Goal: Navigation & Orientation: Find specific page/section

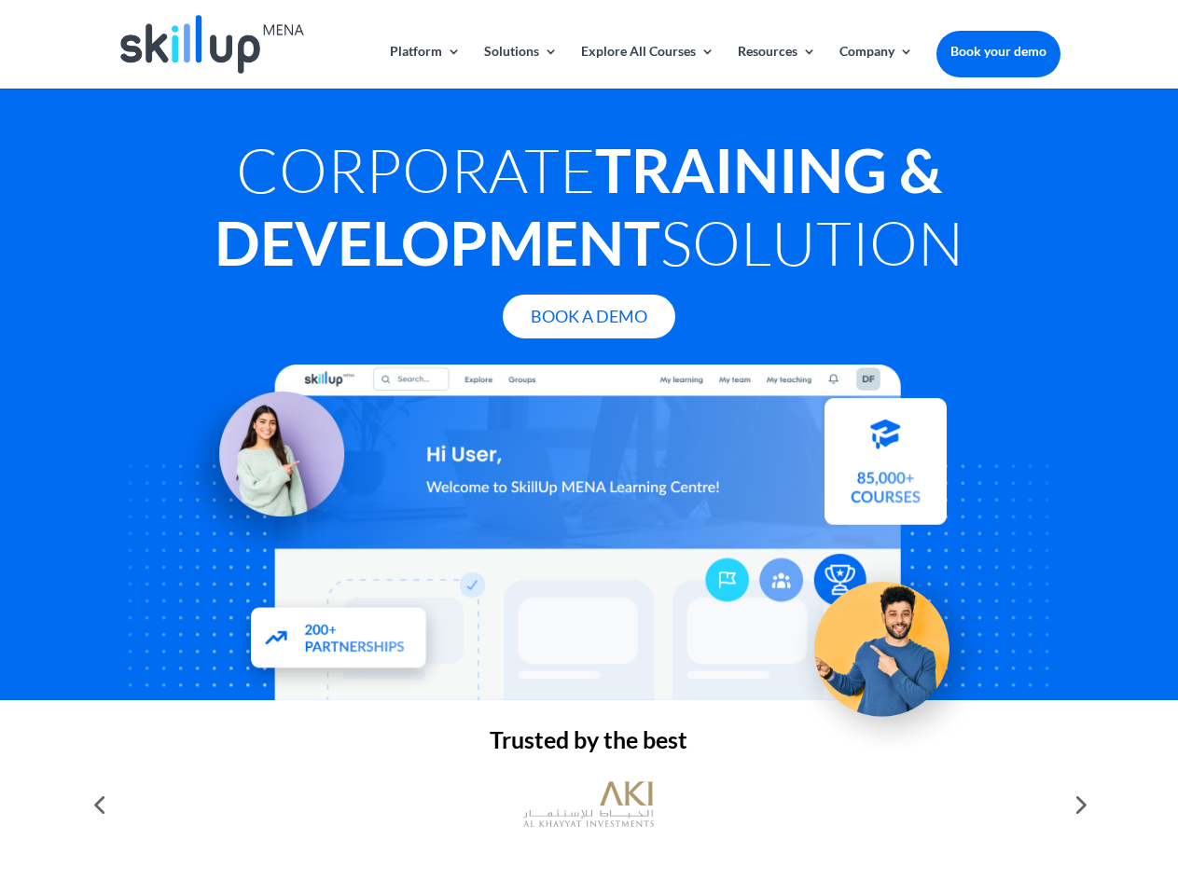
click at [588, 448] on div at bounding box center [588, 533] width 942 height 336
click at [519, 66] on link "Solutions" at bounding box center [521, 67] width 74 height 44
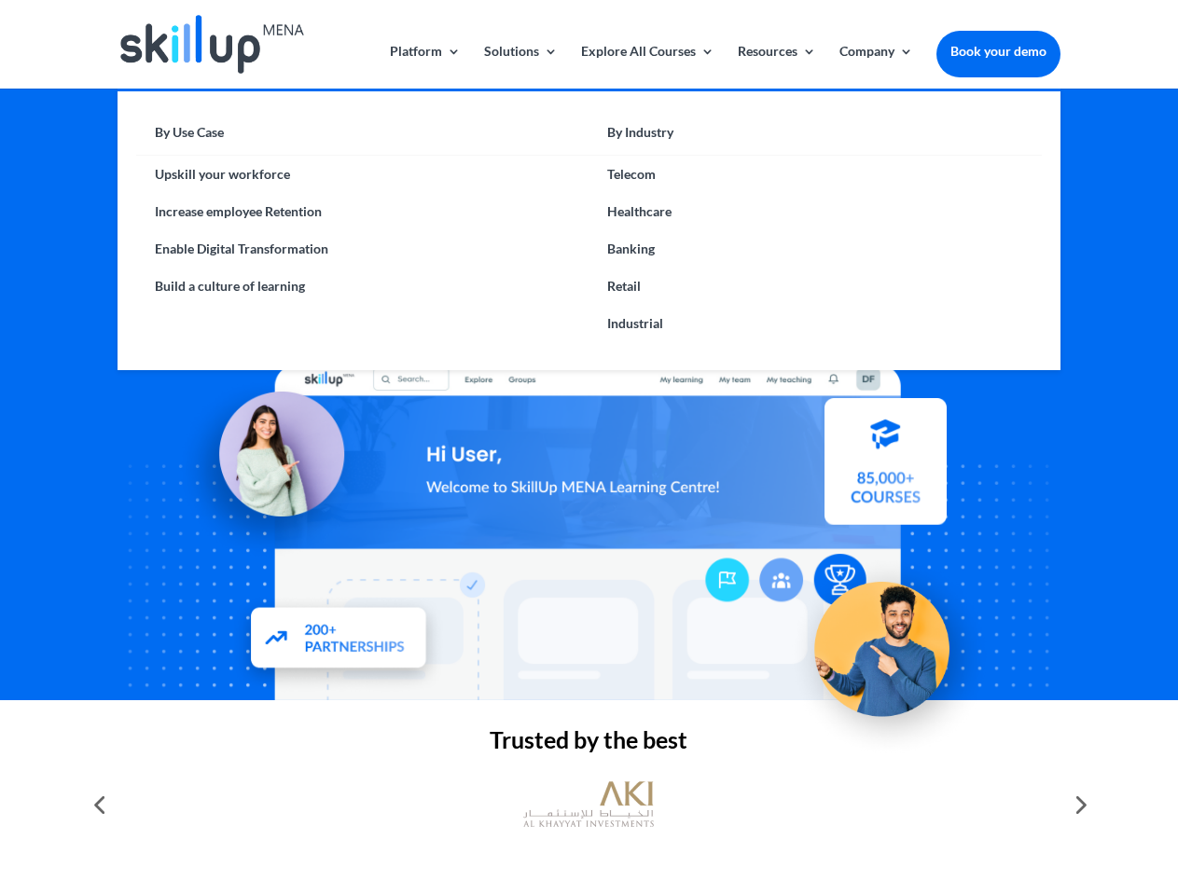
click at [646, 66] on link "Explore All Courses" at bounding box center [647, 67] width 133 height 44
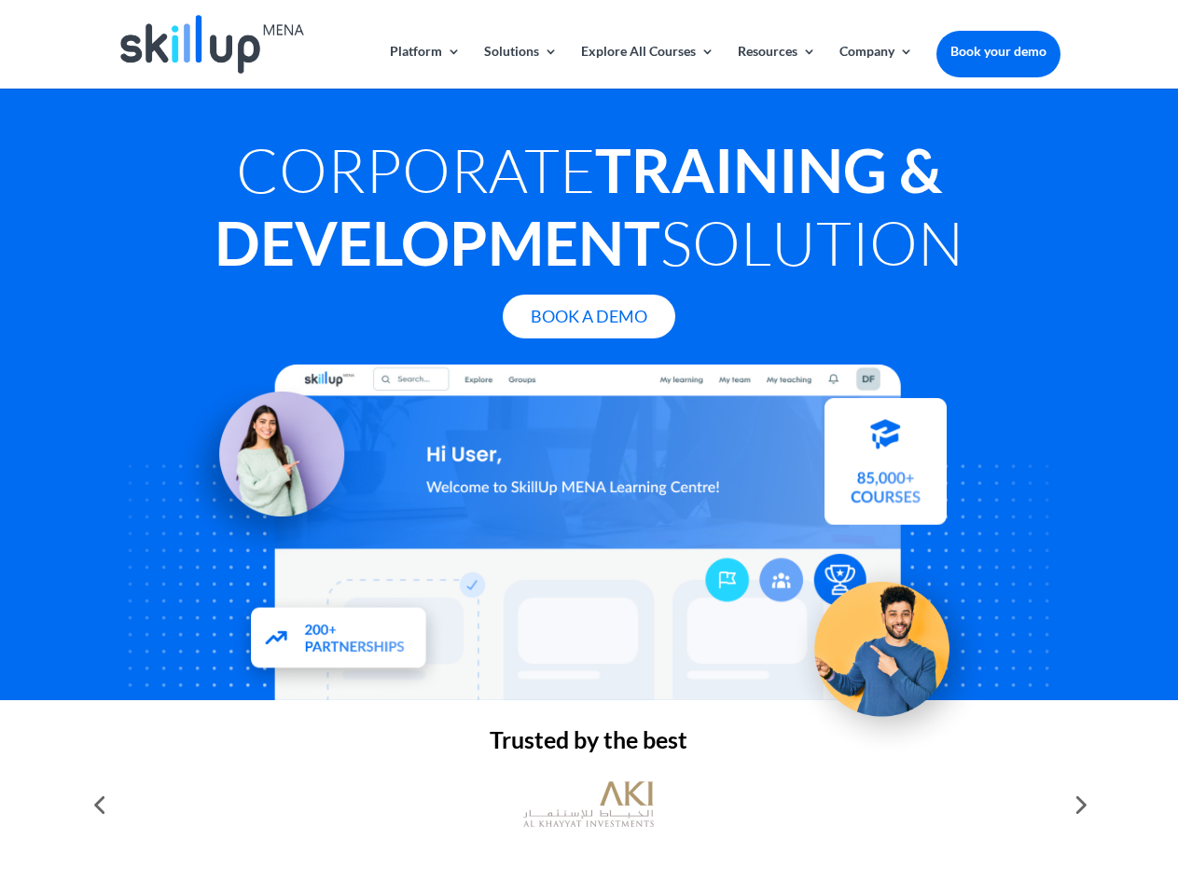
click at [775, 66] on link "Resources" at bounding box center [777, 67] width 78 height 44
click at [876, 66] on link "Company" at bounding box center [876, 67] width 74 height 44
click at [588, 805] on img at bounding box center [588, 804] width 131 height 65
